Goal: Task Accomplishment & Management: Use online tool/utility

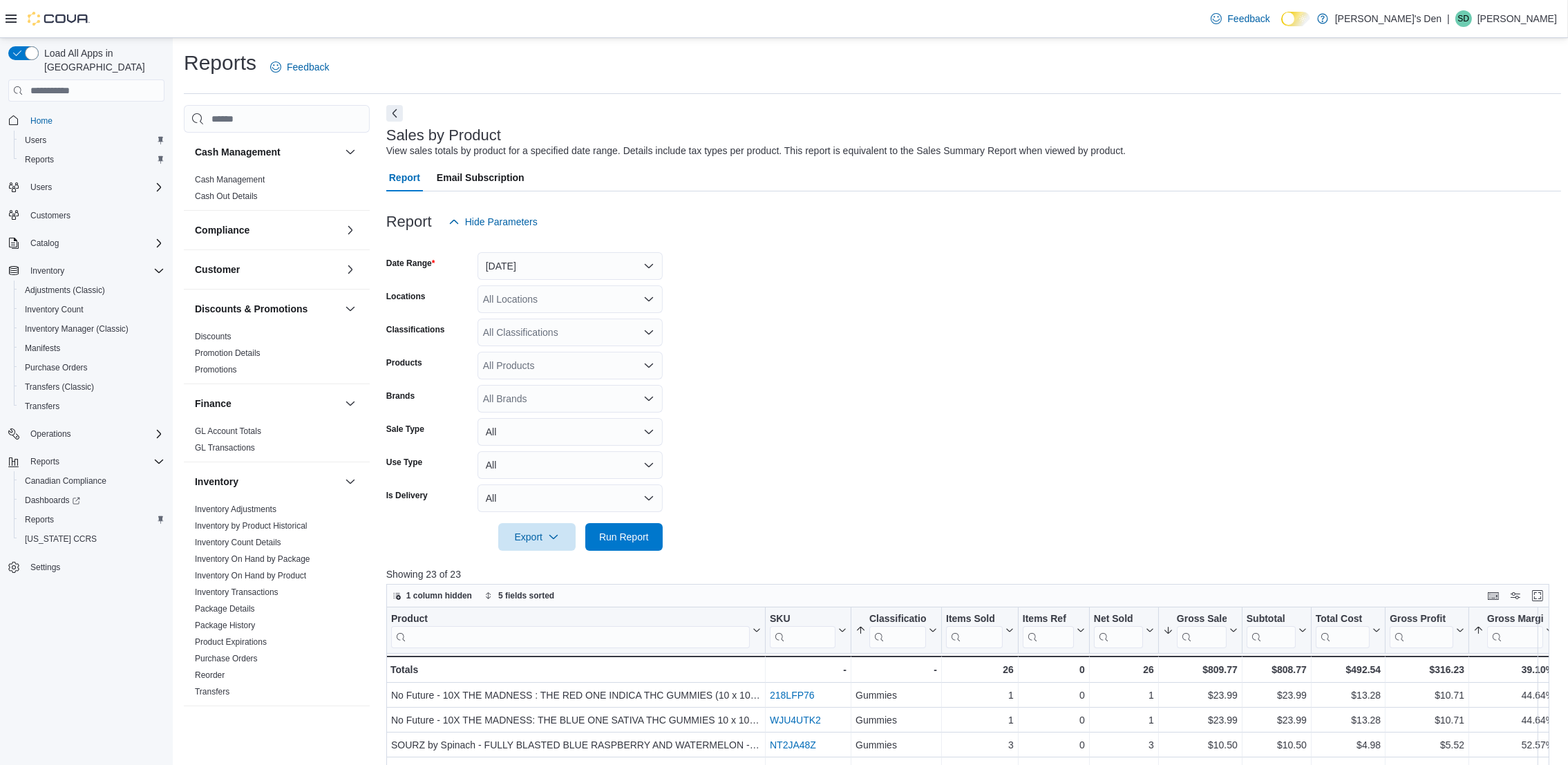
scroll to position [610, 0]
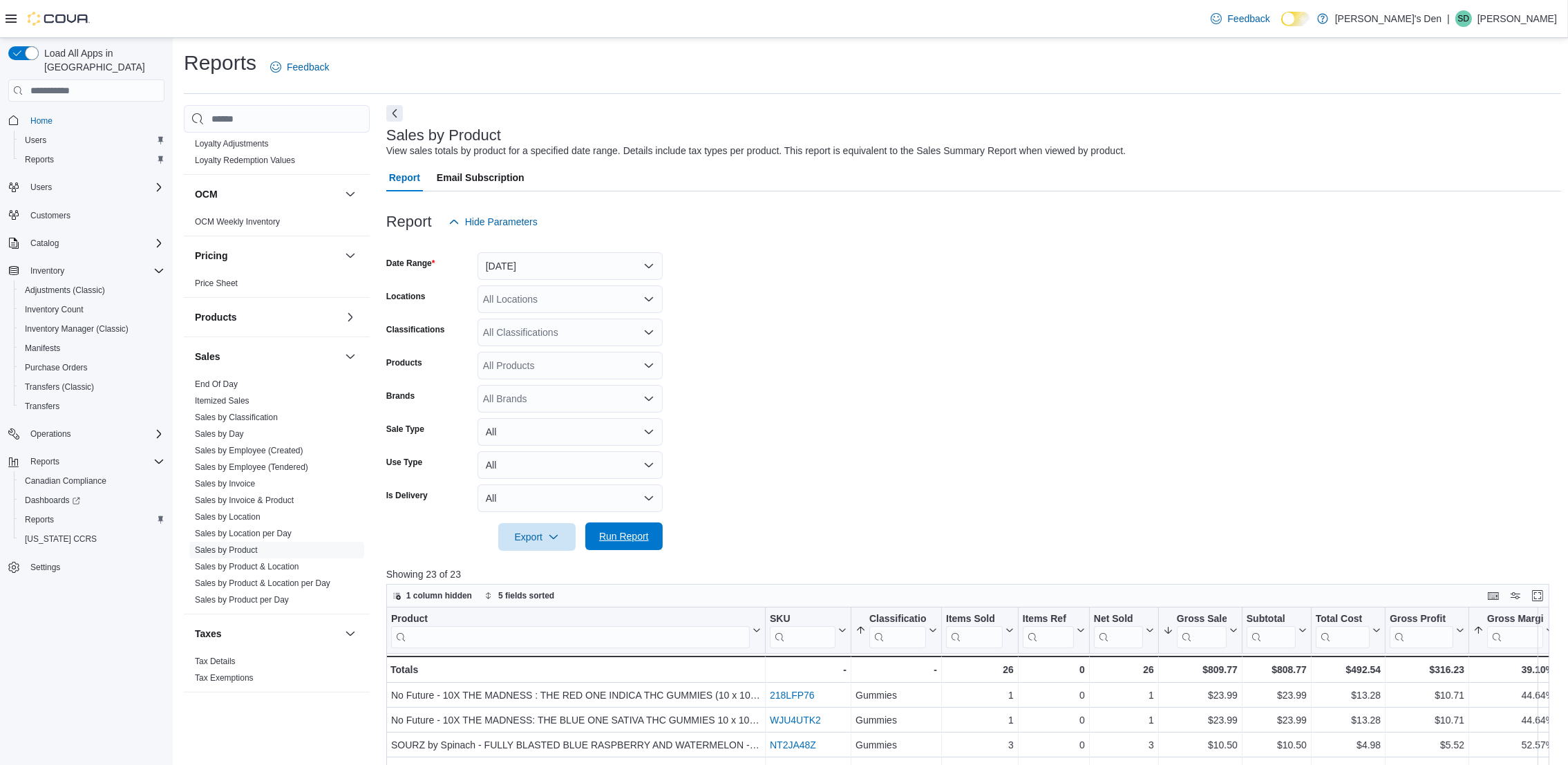
click at [621, 527] on span "Run Report" at bounding box center [623, 536] width 61 height 27
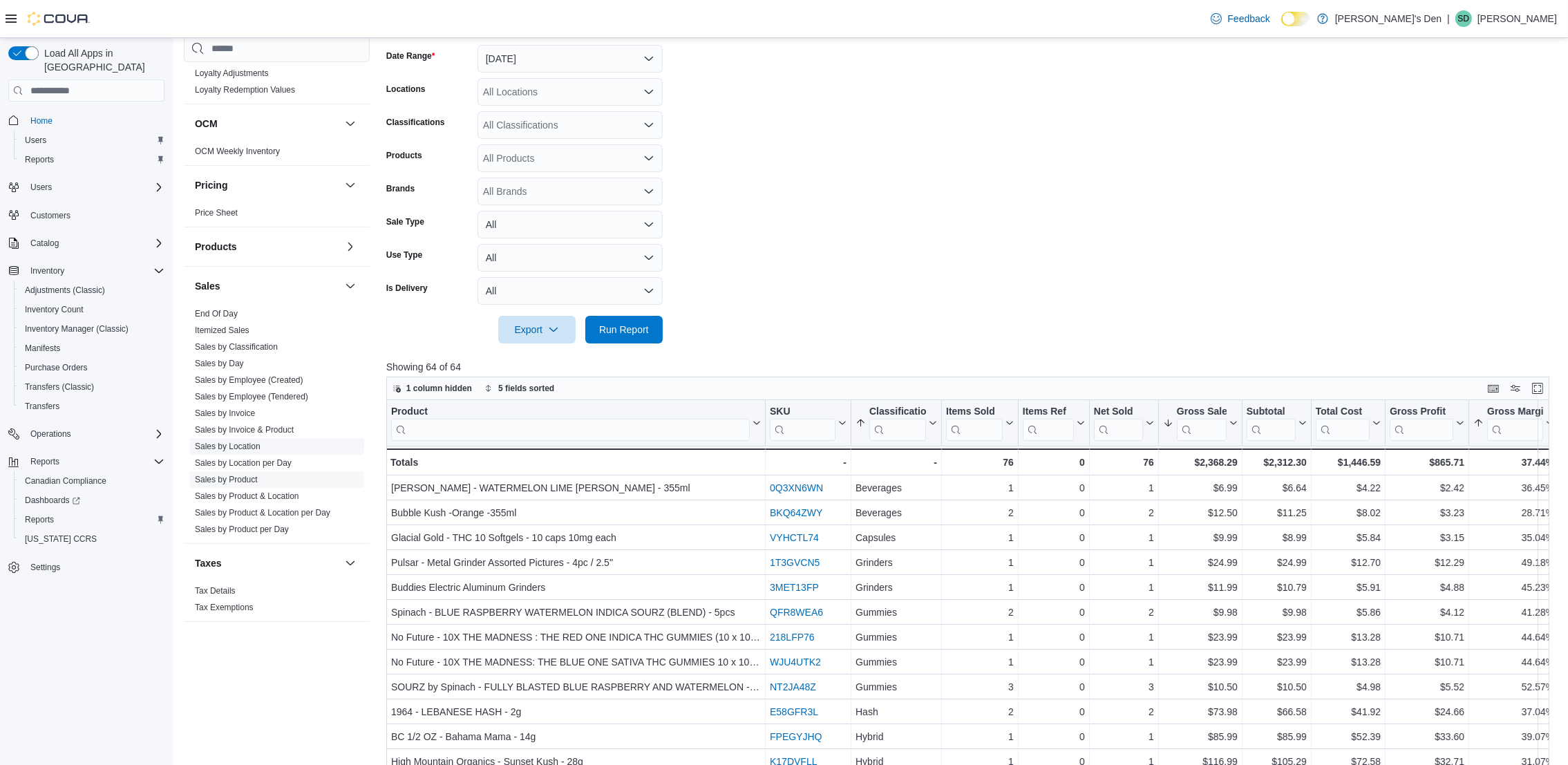
click at [239, 443] on link "Sales by Location" at bounding box center [227, 445] width 66 height 9
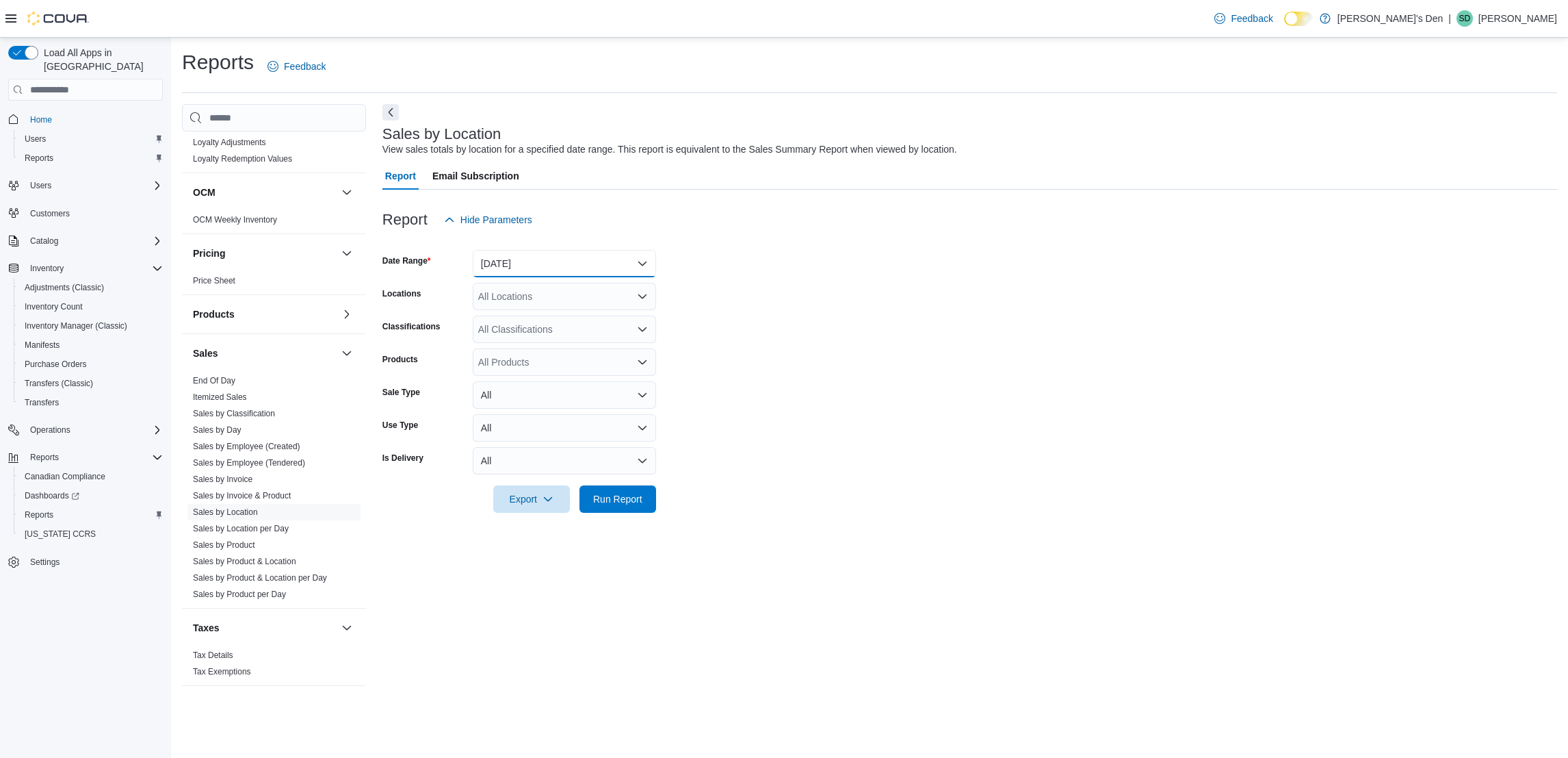
click at [572, 267] on button "[DATE]" at bounding box center [564, 263] width 184 height 27
click at [523, 313] on span "[DATE]" at bounding box center [572, 318] width 156 height 16
click at [826, 360] on form "Date Range [DATE] Locations All Locations Classifications All Classifications P…" at bounding box center [970, 373] width 1175 height 279
click at [633, 511] on span "Run Report" at bounding box center [617, 499] width 60 height 27
click at [640, 504] on span "Run Report" at bounding box center [618, 499] width 49 height 14
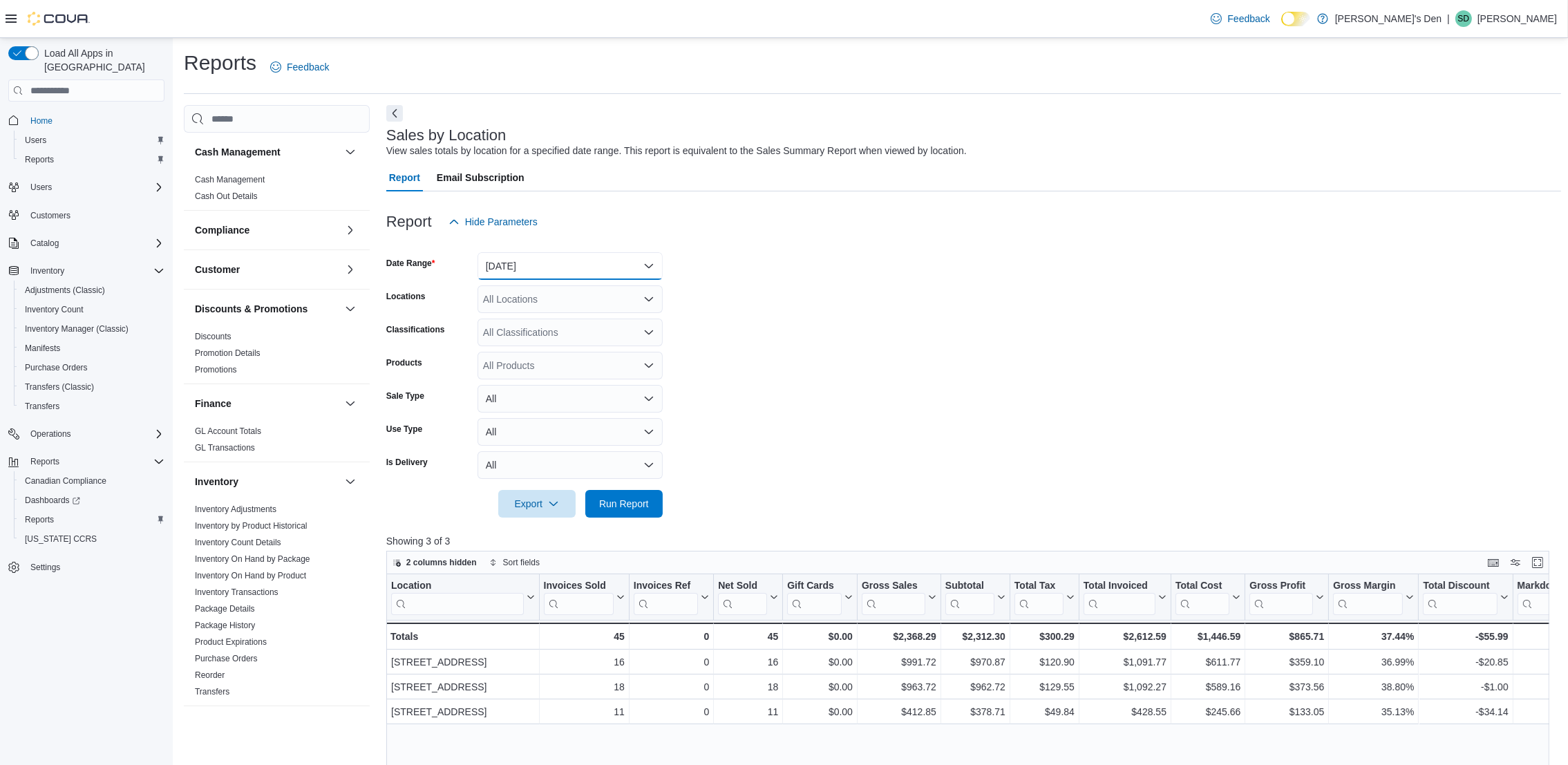
click at [550, 274] on button "[DATE]" at bounding box center [569, 266] width 186 height 27
click at [515, 322] on span "[DATE]" at bounding box center [578, 321] width 157 height 16
click at [642, 506] on span "Run Report" at bounding box center [624, 503] width 50 height 14
